Goal: Ask a question

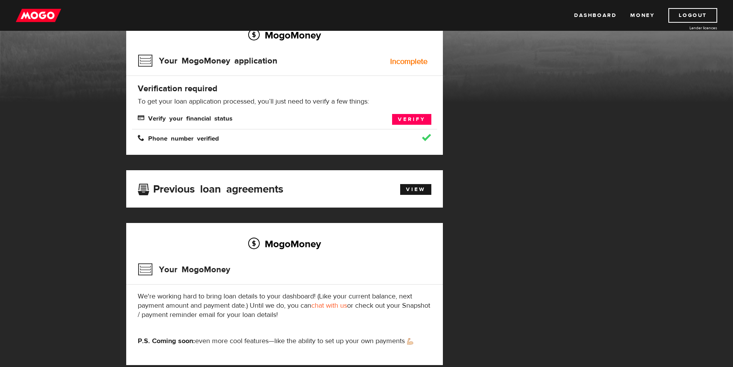
scroll to position [77, 0]
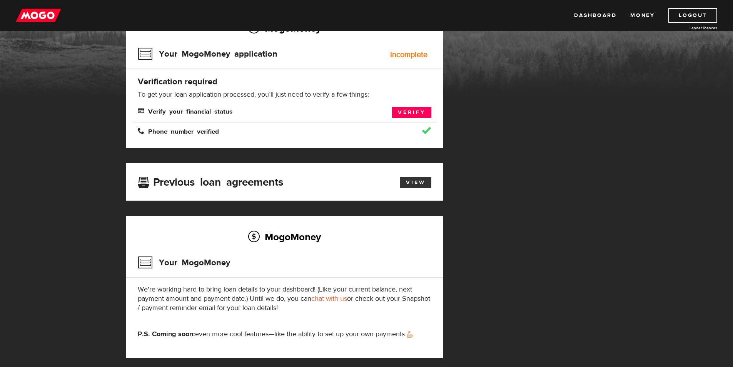
click at [417, 180] on link "View" at bounding box center [415, 182] width 31 height 11
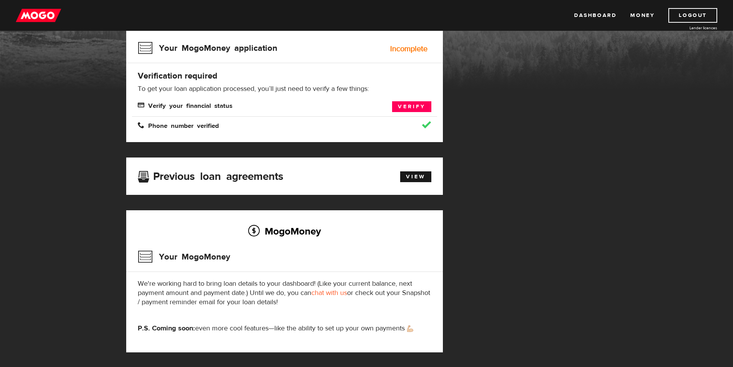
scroll to position [84, 0]
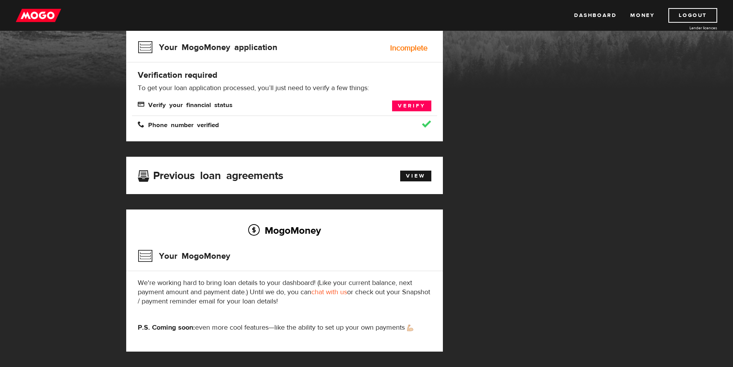
click at [329, 292] on link "chat with us" at bounding box center [329, 291] width 36 height 9
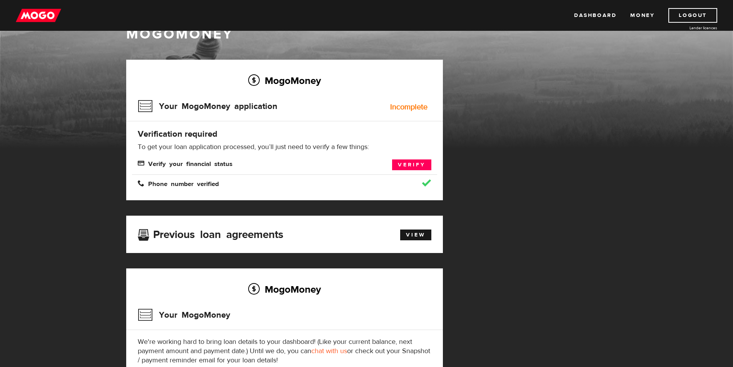
scroll to position [38, 0]
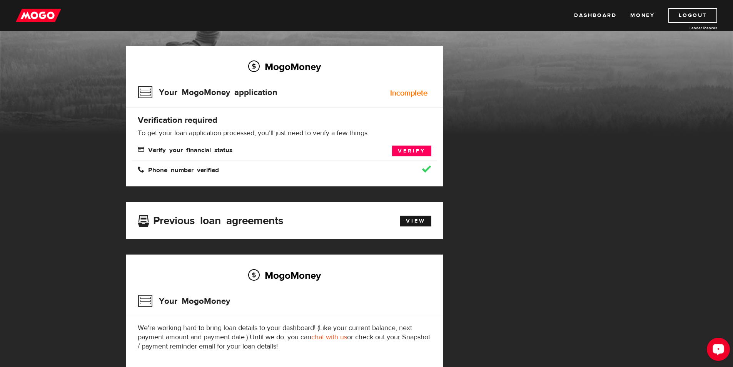
click at [717, 347] on icon "Open LiveChat chat widget" at bounding box center [718, 348] width 7 height 5
drag, startPoint x: 461, startPoint y: 193, endPoint x: 457, endPoint y: 201, distance: 9.6
click at [462, 193] on div "MogoMoney Your MogoMoney application Expired Your MogoMoney credit decision has…" at bounding box center [366, 229] width 493 height 366
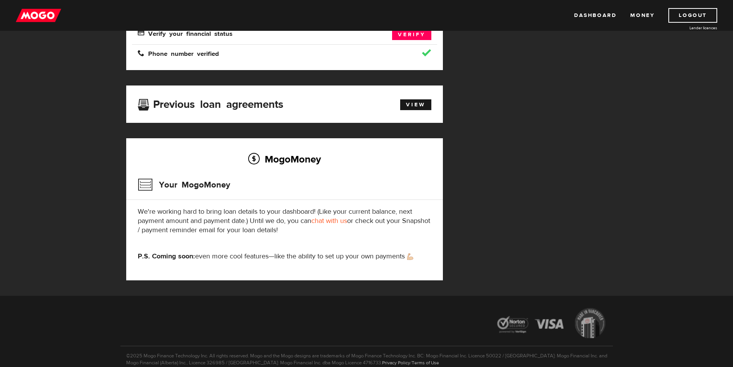
scroll to position [153, 0]
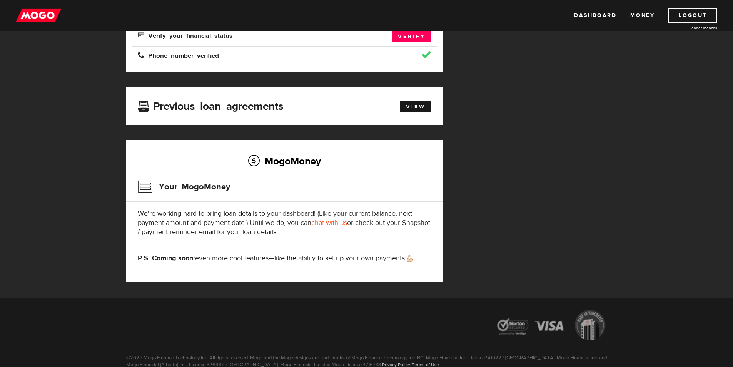
click at [333, 226] on link "chat with us" at bounding box center [329, 222] width 36 height 9
click at [333, 224] on link "chat with us" at bounding box center [329, 222] width 36 height 9
drag, startPoint x: 28, startPoint y: 15, endPoint x: 530, endPoint y: 249, distance: 553.5
click at [530, 249] on div "MogoMoney Your MogoMoney application Expired Your MogoMoney credit decision has…" at bounding box center [366, 114] width 493 height 366
